Goal: Navigation & Orientation: Understand site structure

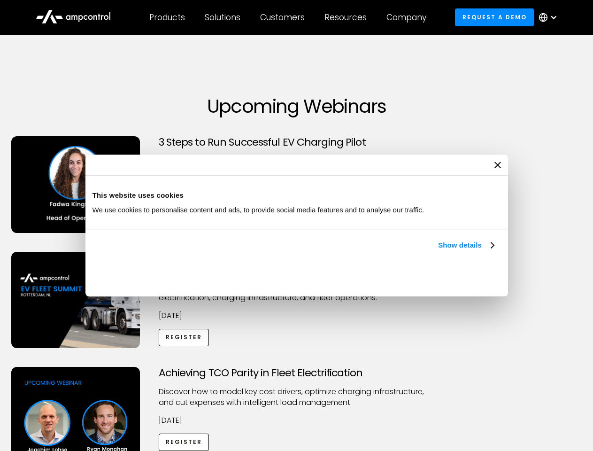
click at [438, 251] on link "Show details" at bounding box center [465, 244] width 55 height 11
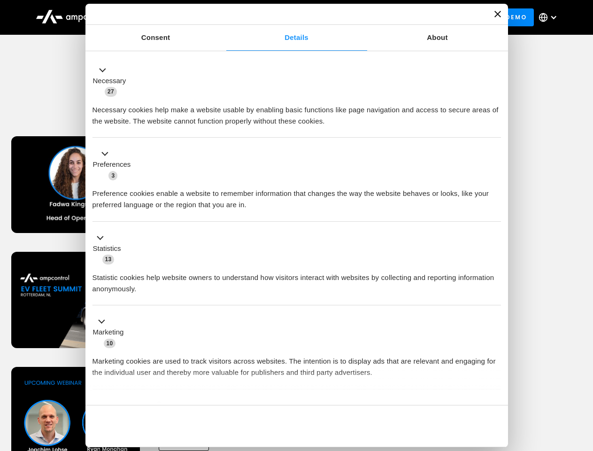
click at [495, 306] on li "Statistics 13 Statistic cookies help website owners to understand how visitors …" at bounding box center [296, 264] width 408 height 84
click at [583, 378] on div "Achieving TCO Parity in Fleet Electrification Discover how to model key cost dr…" at bounding box center [297, 440] width 590 height 147
click at [289, 17] on div "Customers" at bounding box center [282, 17] width 45 height 10
click at [167, 17] on div "Products" at bounding box center [167, 17] width 36 height 10
click at [223, 17] on div "Solutions" at bounding box center [223, 17] width 36 height 10
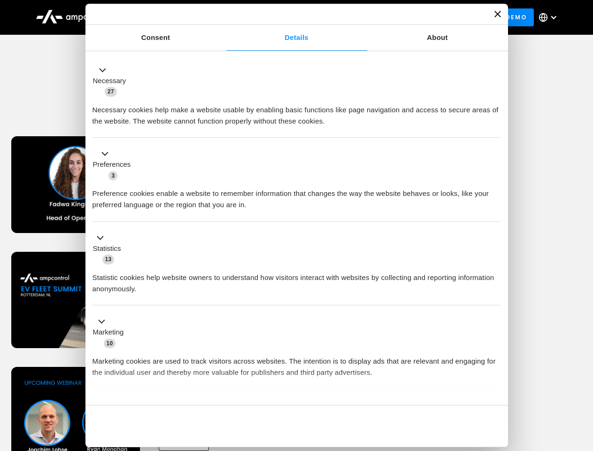
click at [284, 17] on div "Customers" at bounding box center [282, 17] width 45 height 10
click at [347, 17] on div "Resources" at bounding box center [345, 17] width 42 height 10
click at [409, 17] on div "Company" at bounding box center [406, 17] width 40 height 10
click at [550, 17] on div at bounding box center [554, 18] width 8 height 8
